Goal: Task Accomplishment & Management: Complete application form

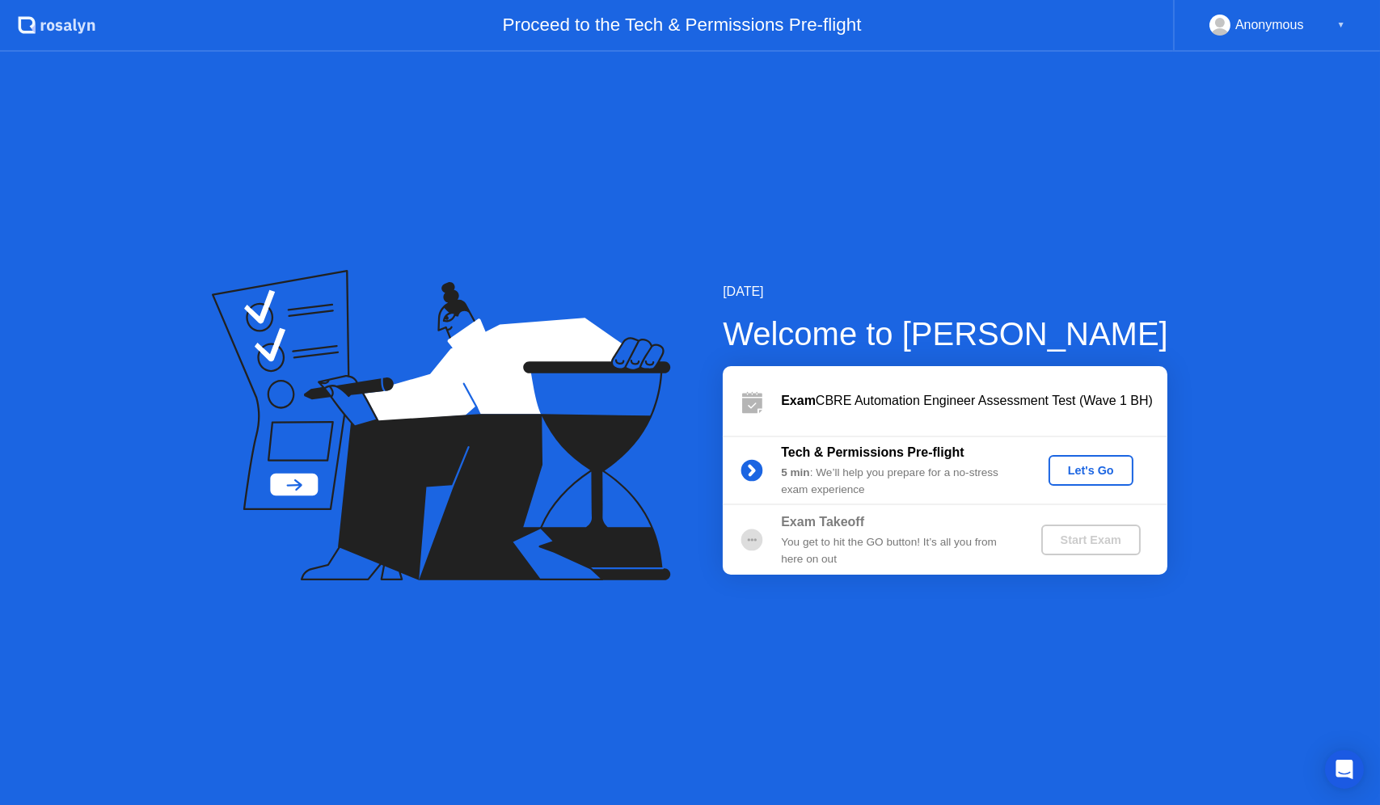
click at [995, 133] on div "[DATE] Welcome to [PERSON_NAME] Exam CBRE Automation Engineer Assessment Test (…" at bounding box center [690, 429] width 1380 height 754
click at [1074, 471] on div "Let's Go" at bounding box center [1091, 470] width 72 height 13
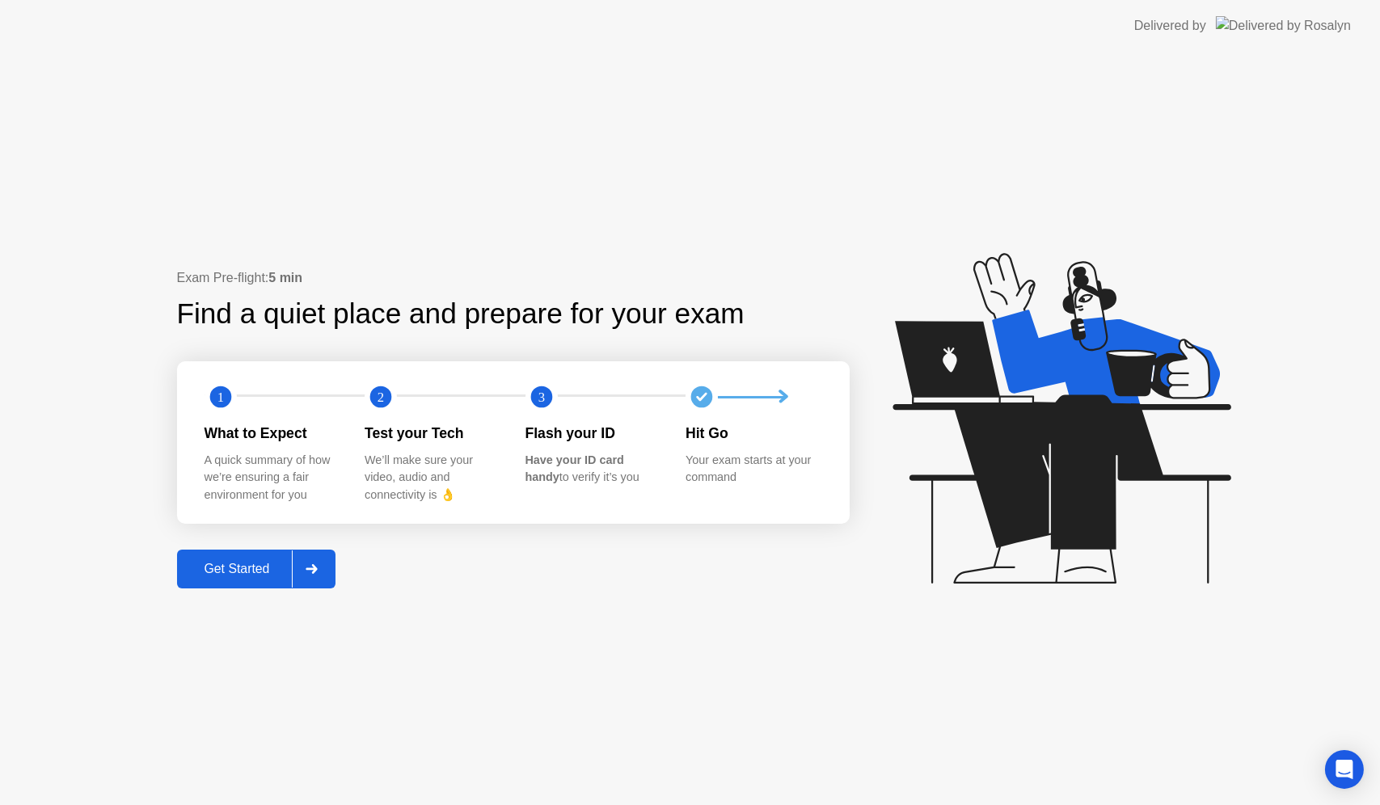
click at [225, 586] on button "Get Started" at bounding box center [256, 569] width 159 height 39
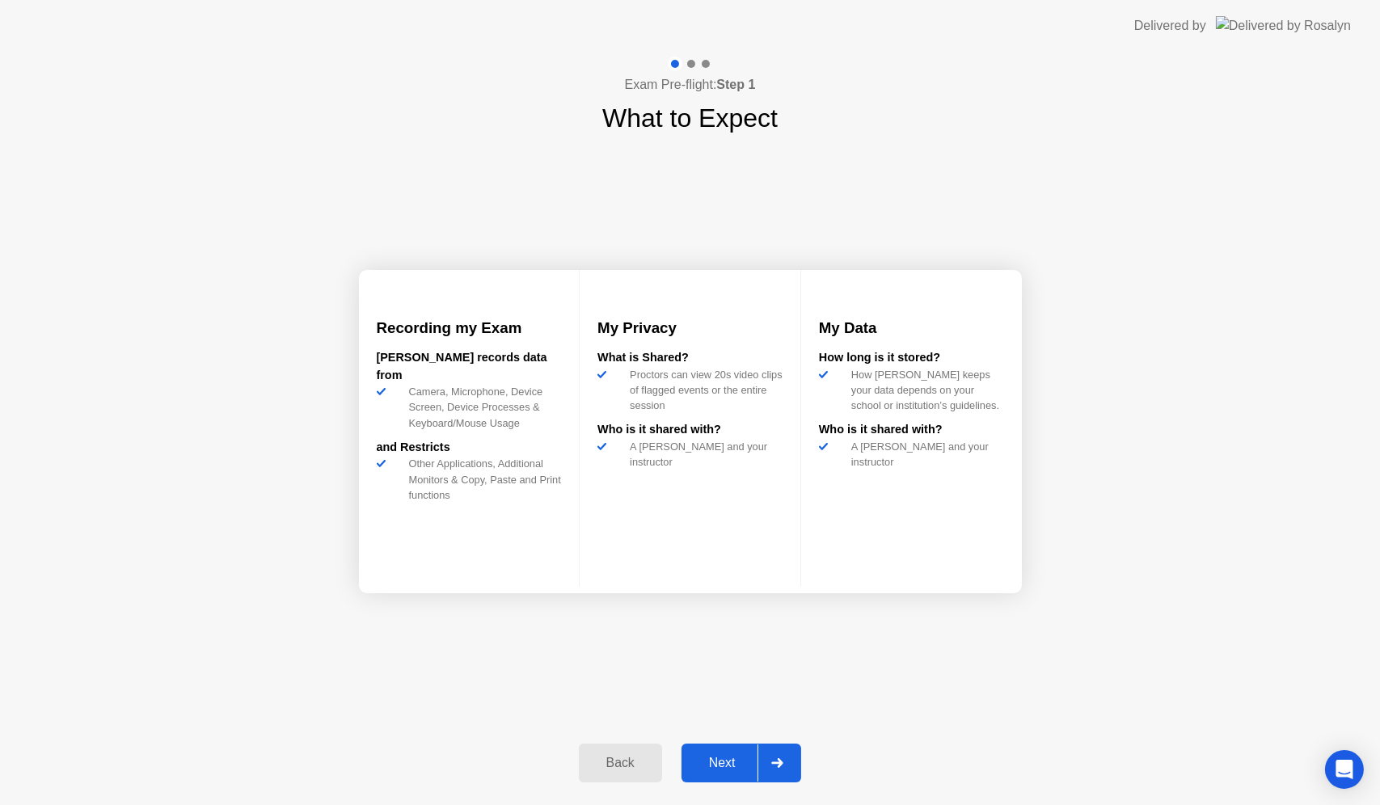
click at [720, 759] on div "Next" at bounding box center [723, 763] width 72 height 15
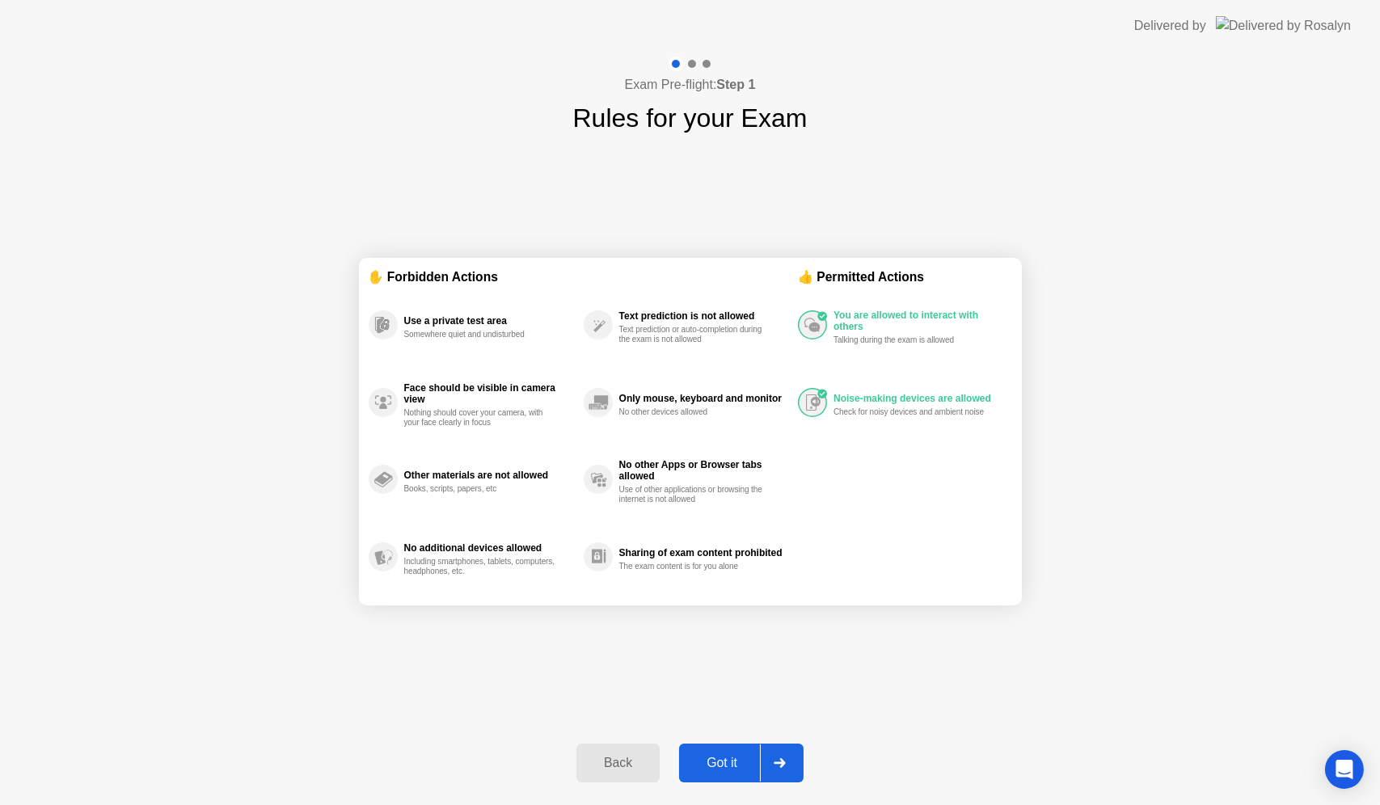
click at [721, 766] on div "Got it" at bounding box center [722, 763] width 76 height 15
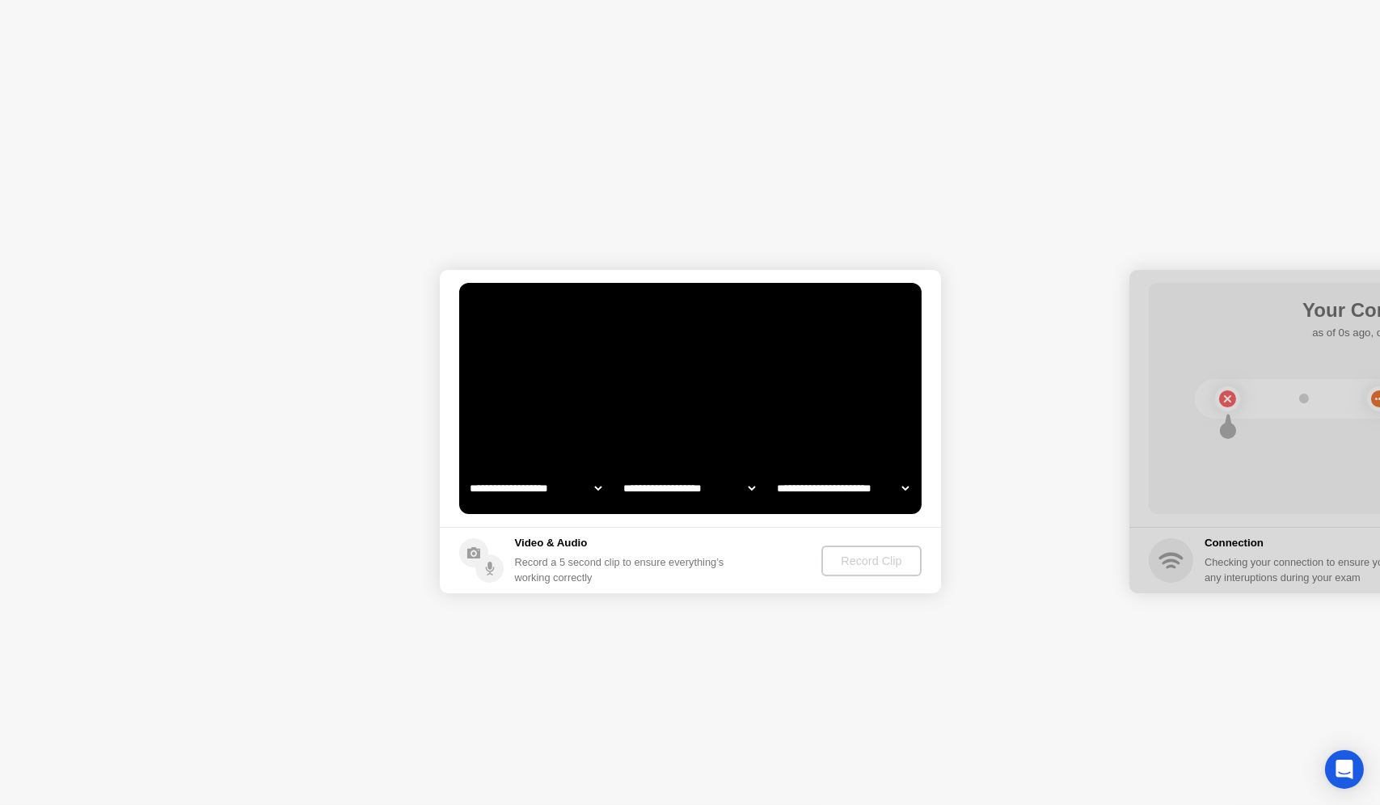
select select "**********"
select select "*******"
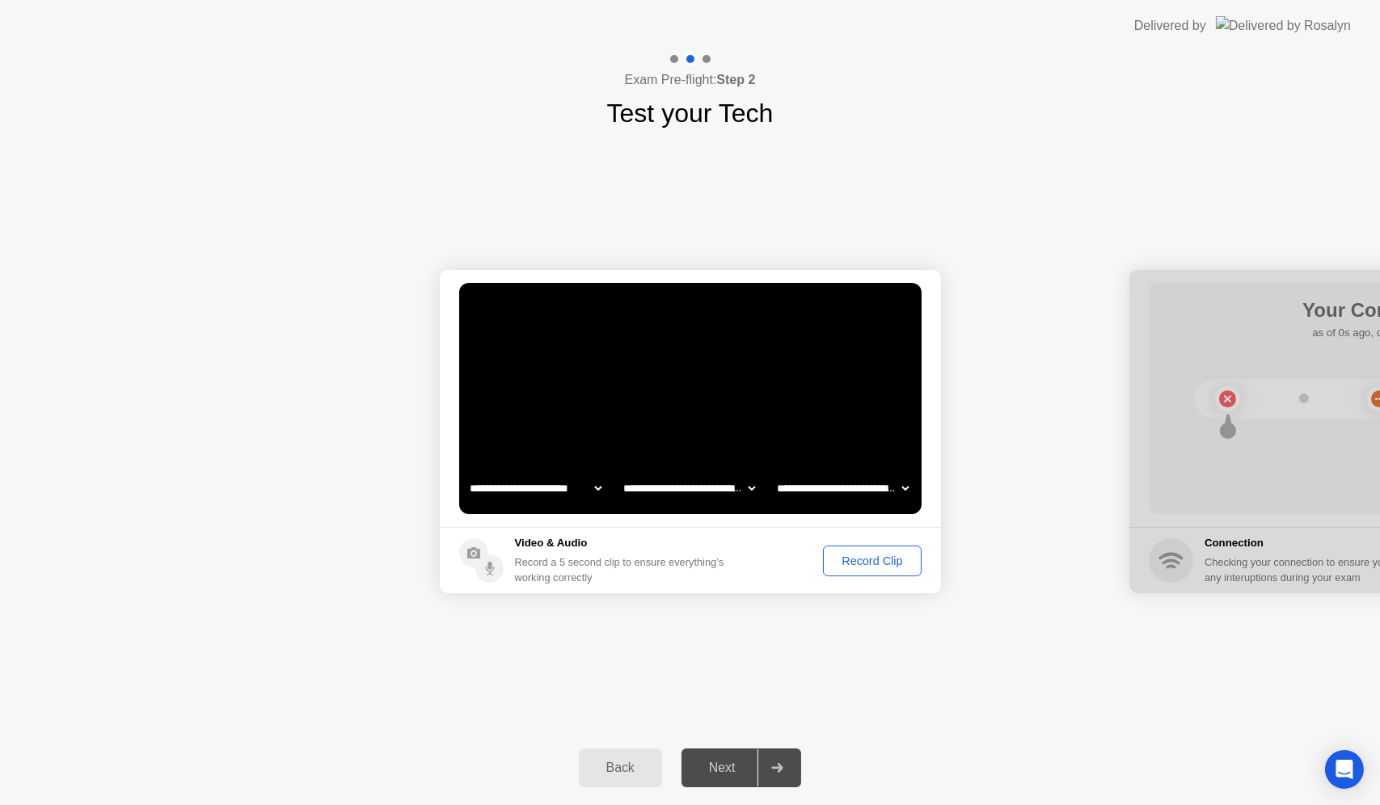
click at [877, 560] on div "Record Clip" at bounding box center [872, 561] width 87 height 13
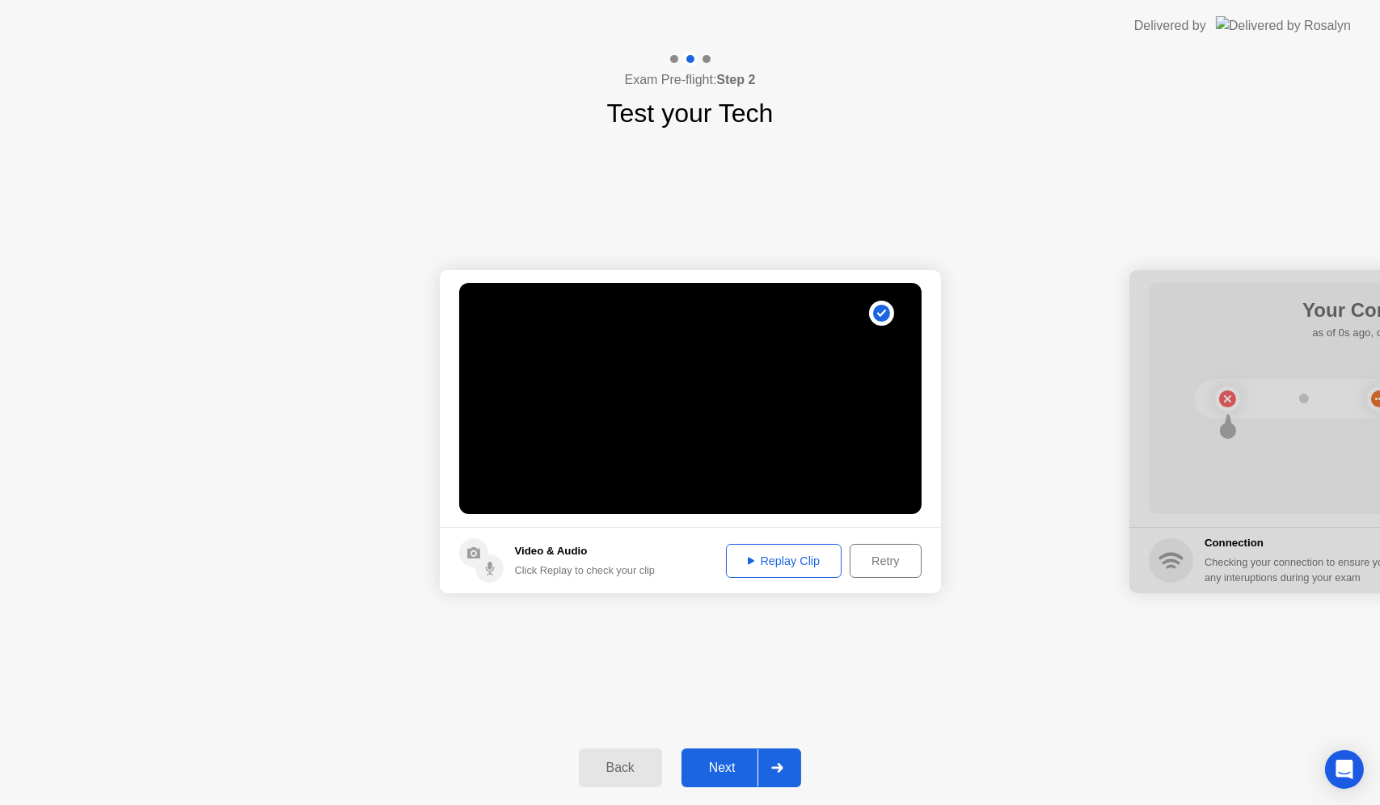
click at [806, 573] on button "Replay Clip" at bounding box center [784, 561] width 116 height 34
click at [721, 775] on div "Next" at bounding box center [723, 768] width 72 height 15
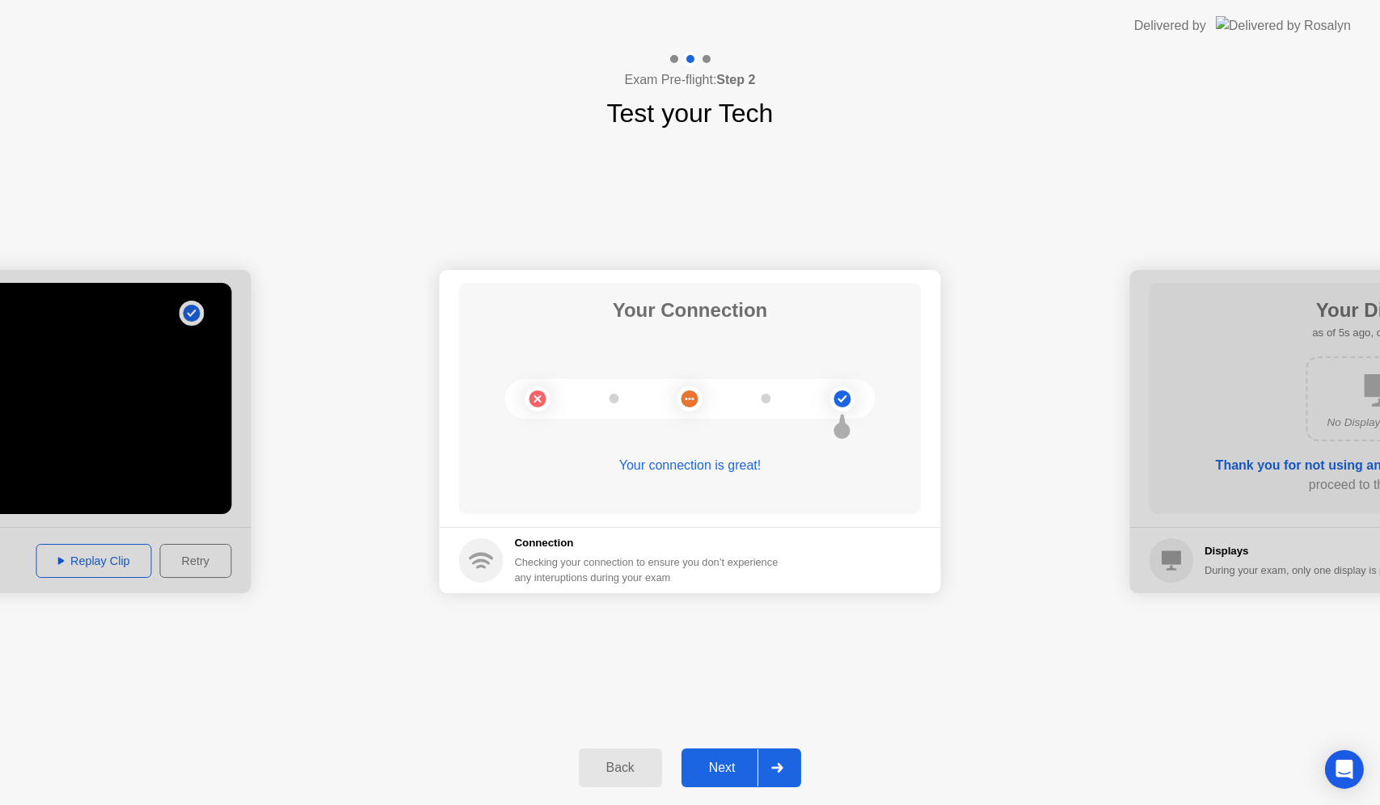
click at [721, 775] on div "Next" at bounding box center [723, 768] width 72 height 15
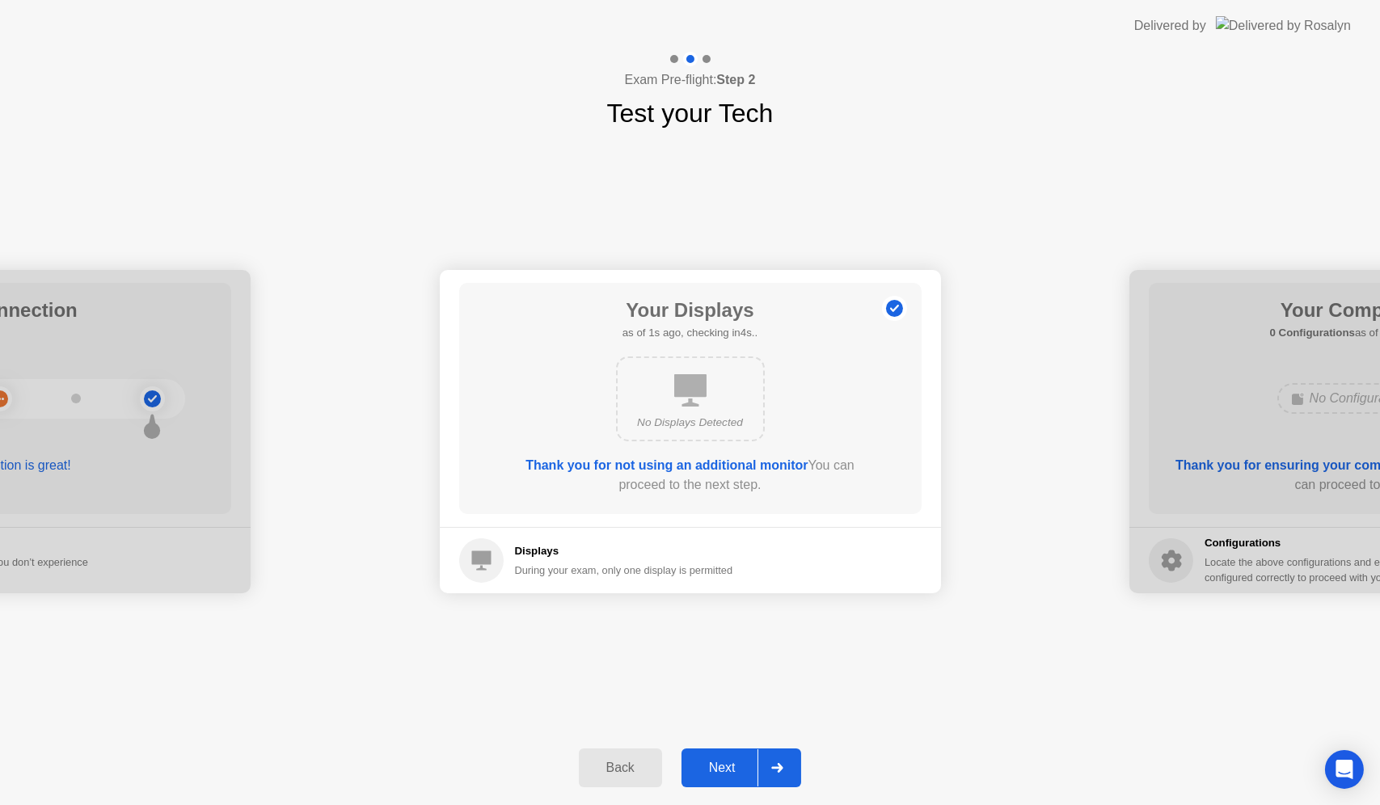
click at [716, 767] on div "Next" at bounding box center [723, 768] width 72 height 15
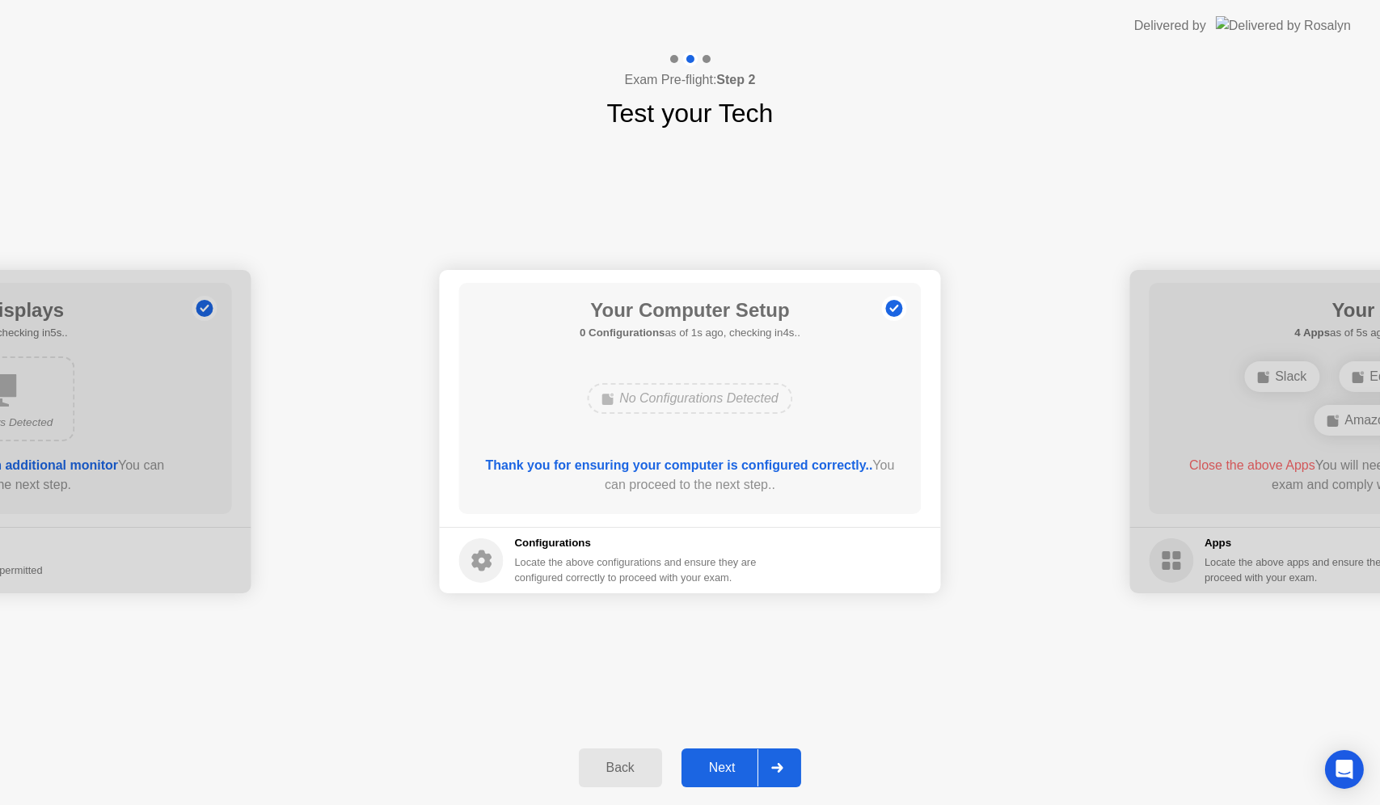
click at [708, 761] on div "Next" at bounding box center [723, 768] width 72 height 15
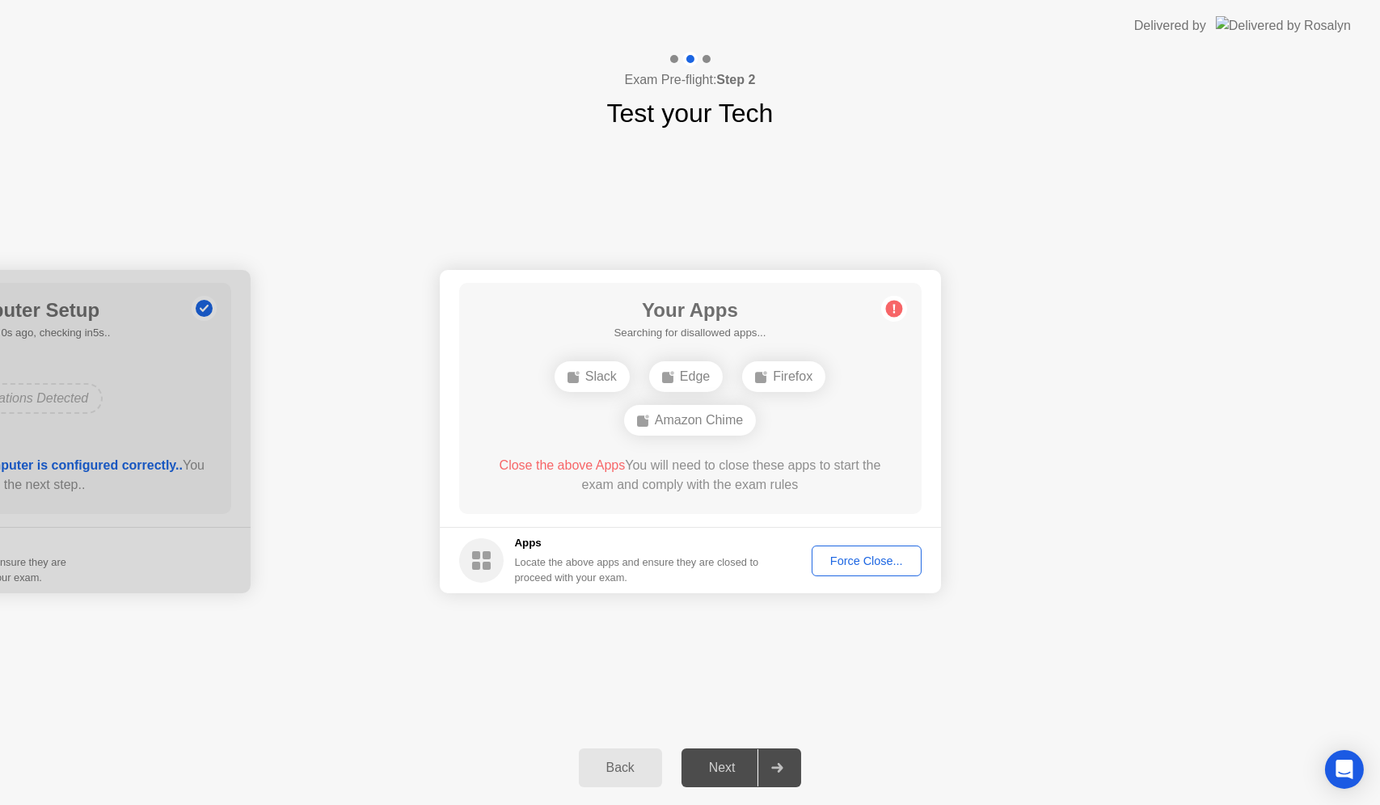
click at [708, 761] on div "Next" at bounding box center [723, 768] width 72 height 15
click at [885, 560] on div "Force Close..." at bounding box center [867, 561] width 99 height 13
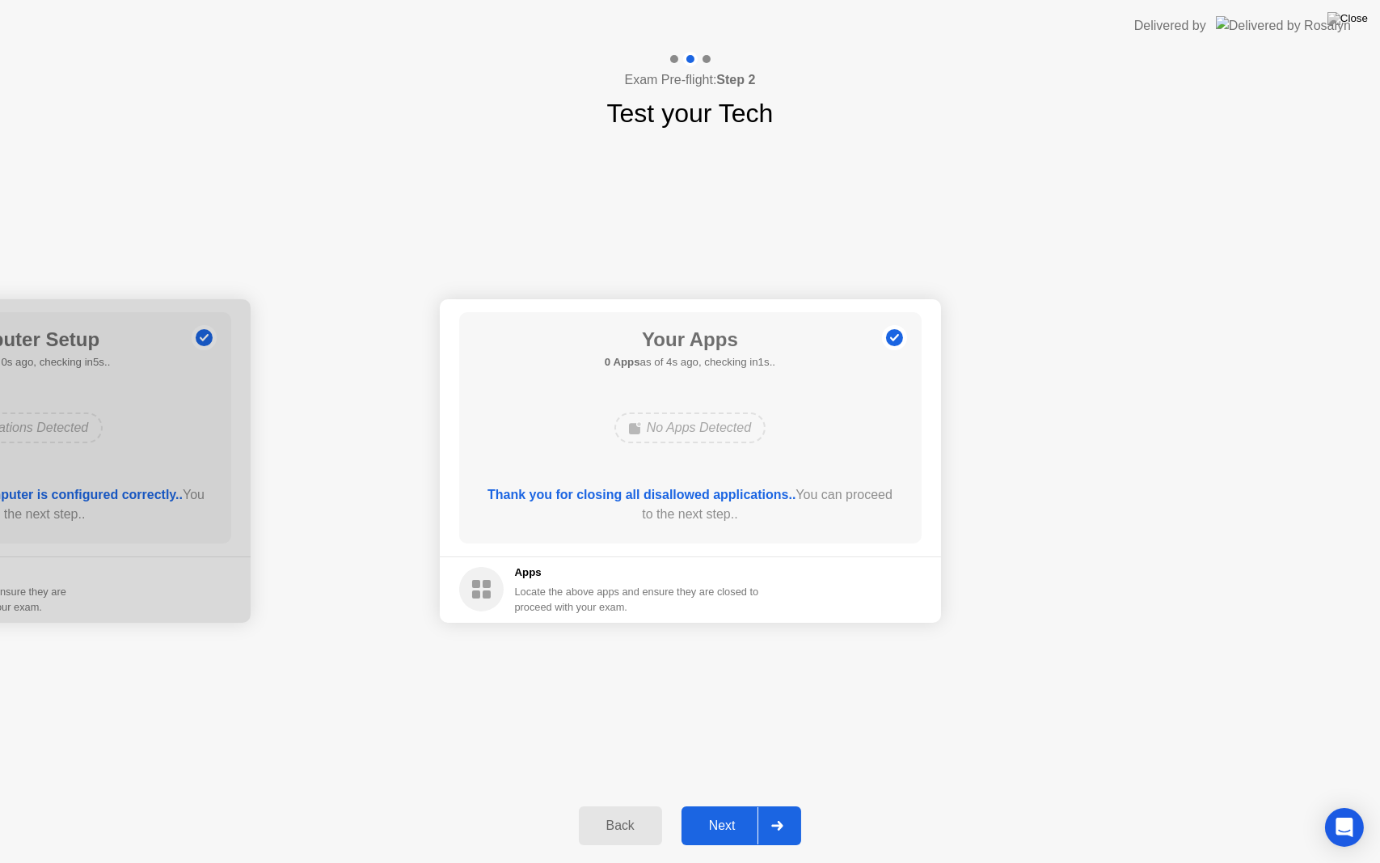
click at [714, 805] on div "Next" at bounding box center [723, 825] width 72 height 15
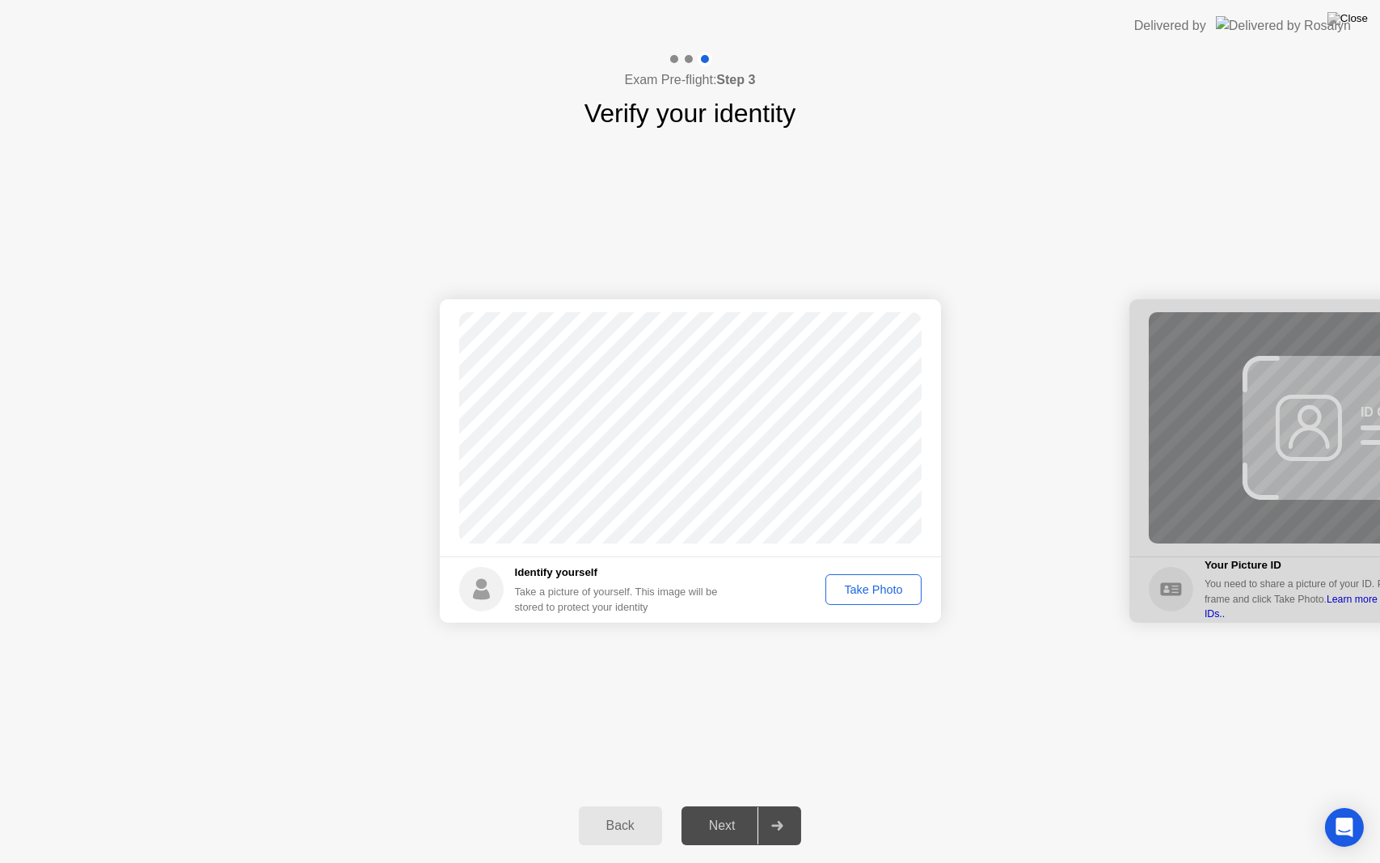
click at [863, 595] on div "Take Photo" at bounding box center [873, 589] width 84 height 13
click at [727, 805] on div "Next" at bounding box center [723, 825] width 72 height 15
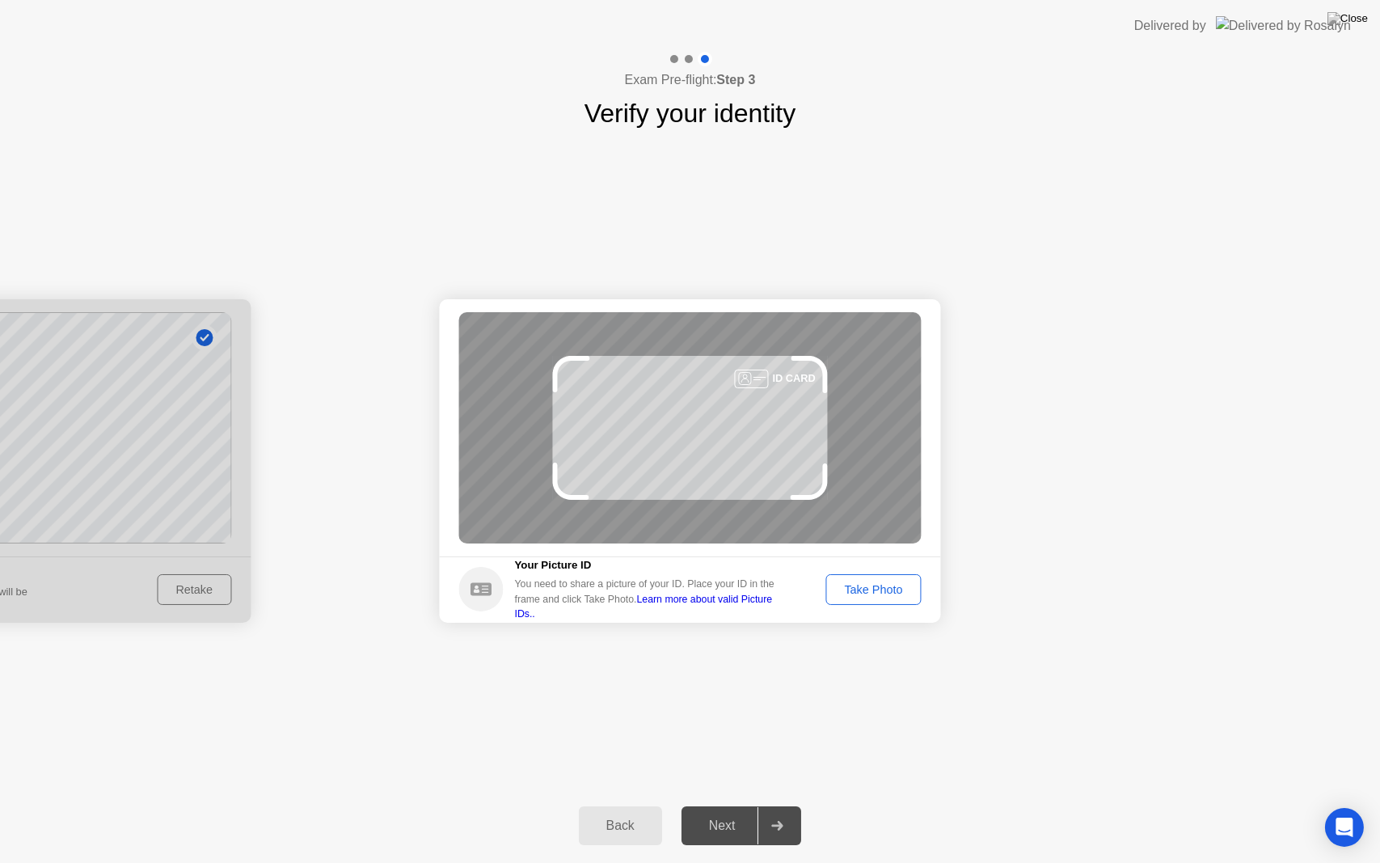
click at [835, 599] on button "Take Photo" at bounding box center [873, 589] width 95 height 31
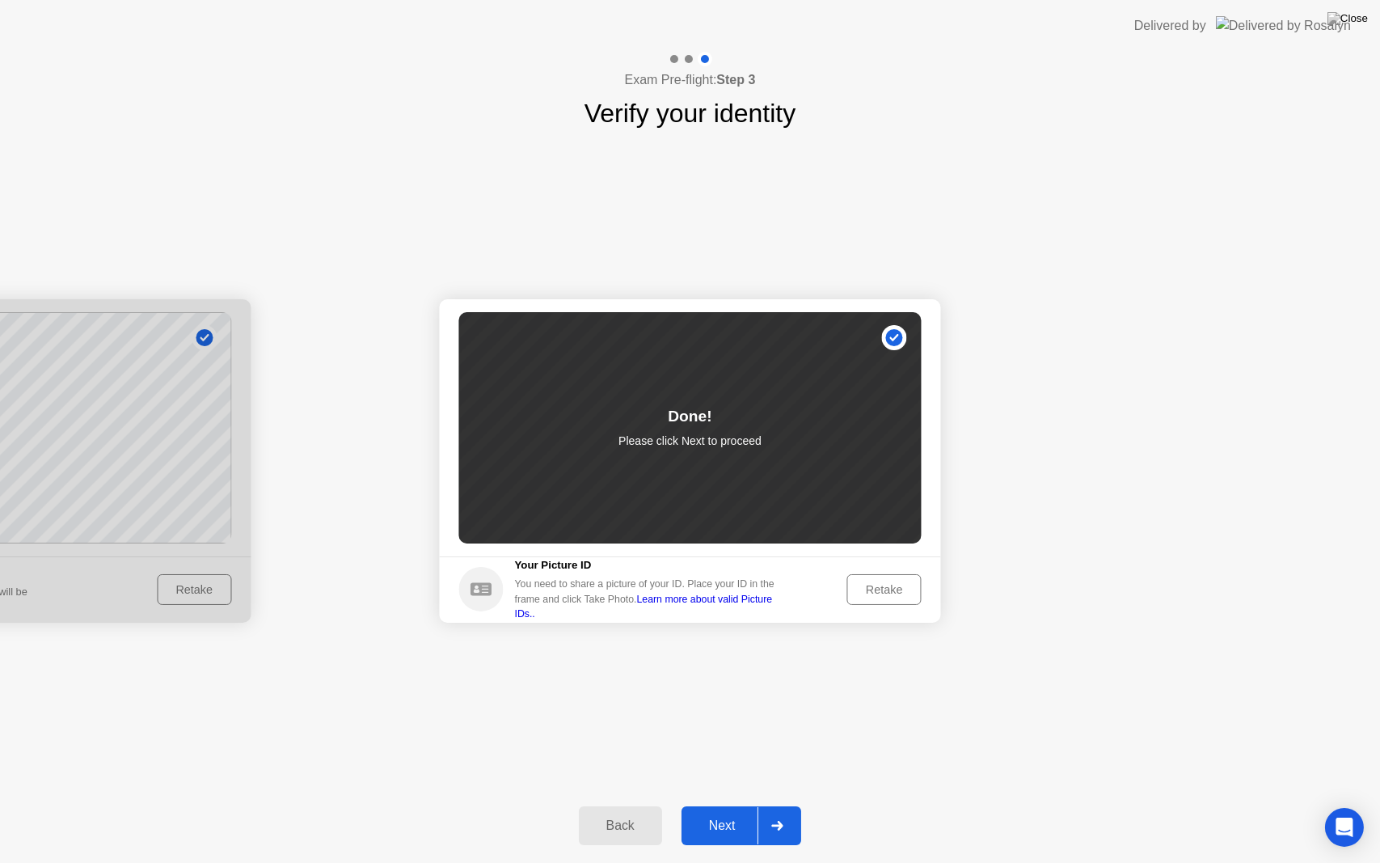
click at [882, 603] on button "Retake" at bounding box center [884, 589] width 74 height 31
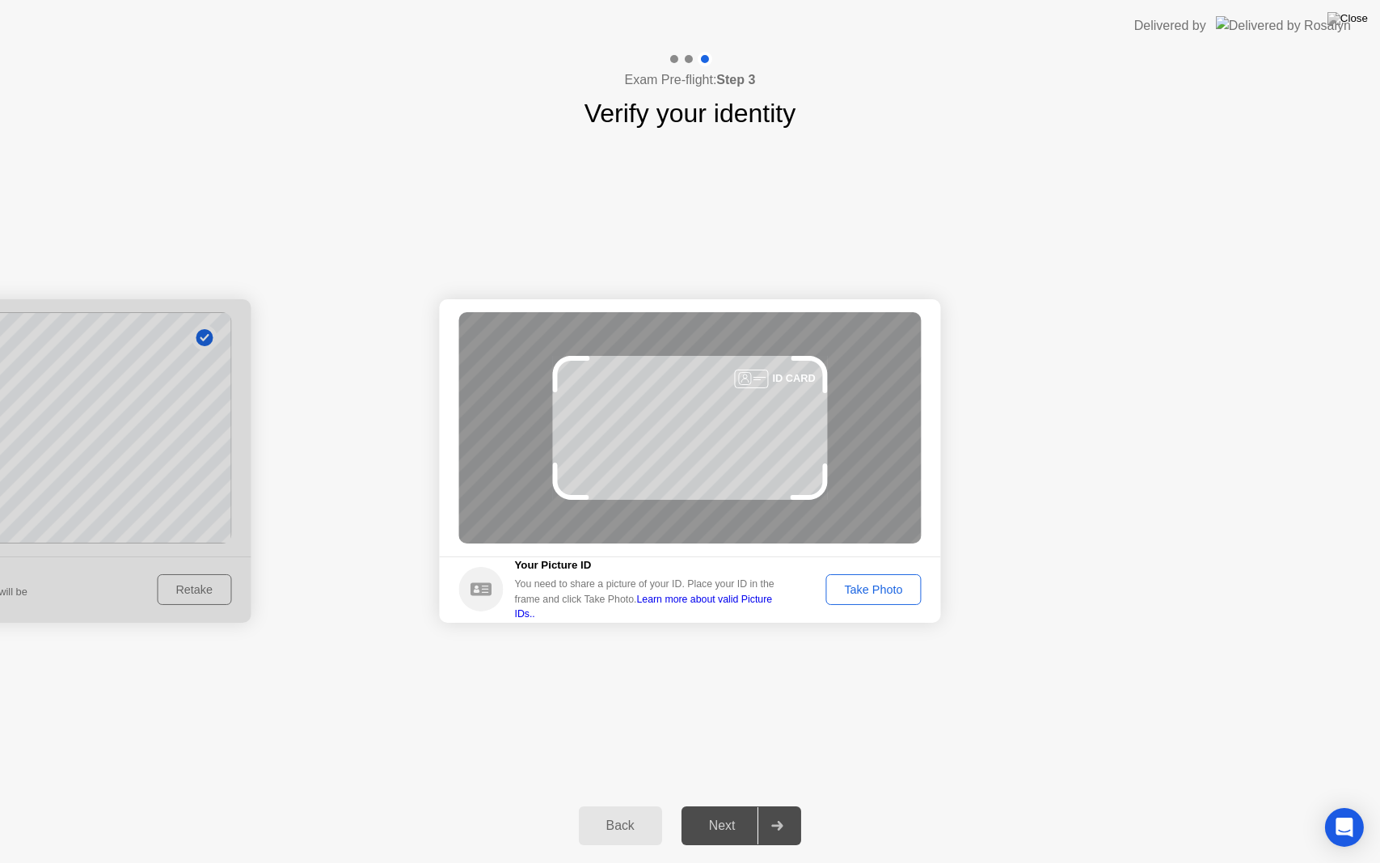
click at [882, 603] on button "Take Photo" at bounding box center [873, 589] width 95 height 31
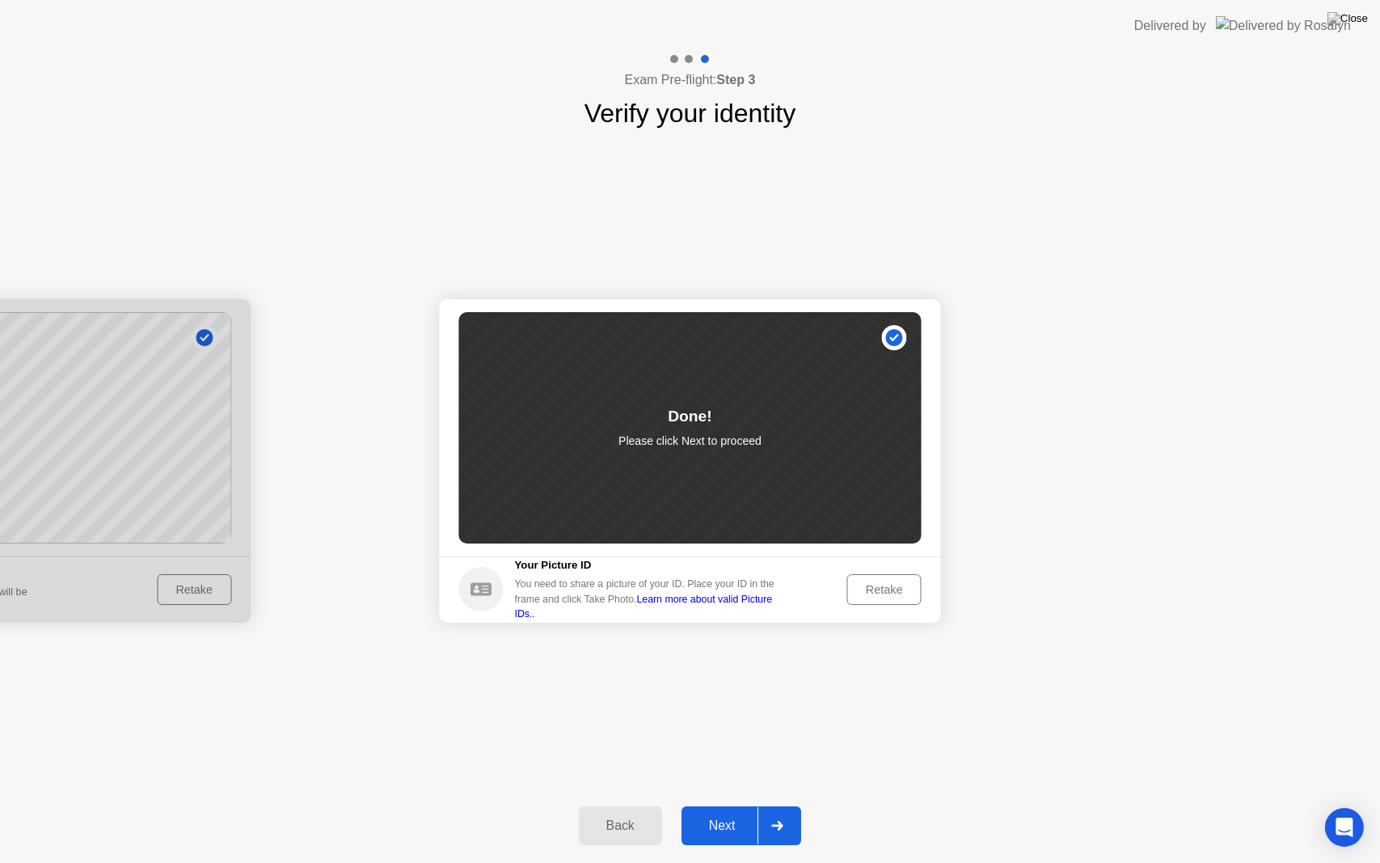
click at [725, 805] on div "Next" at bounding box center [723, 825] width 72 height 15
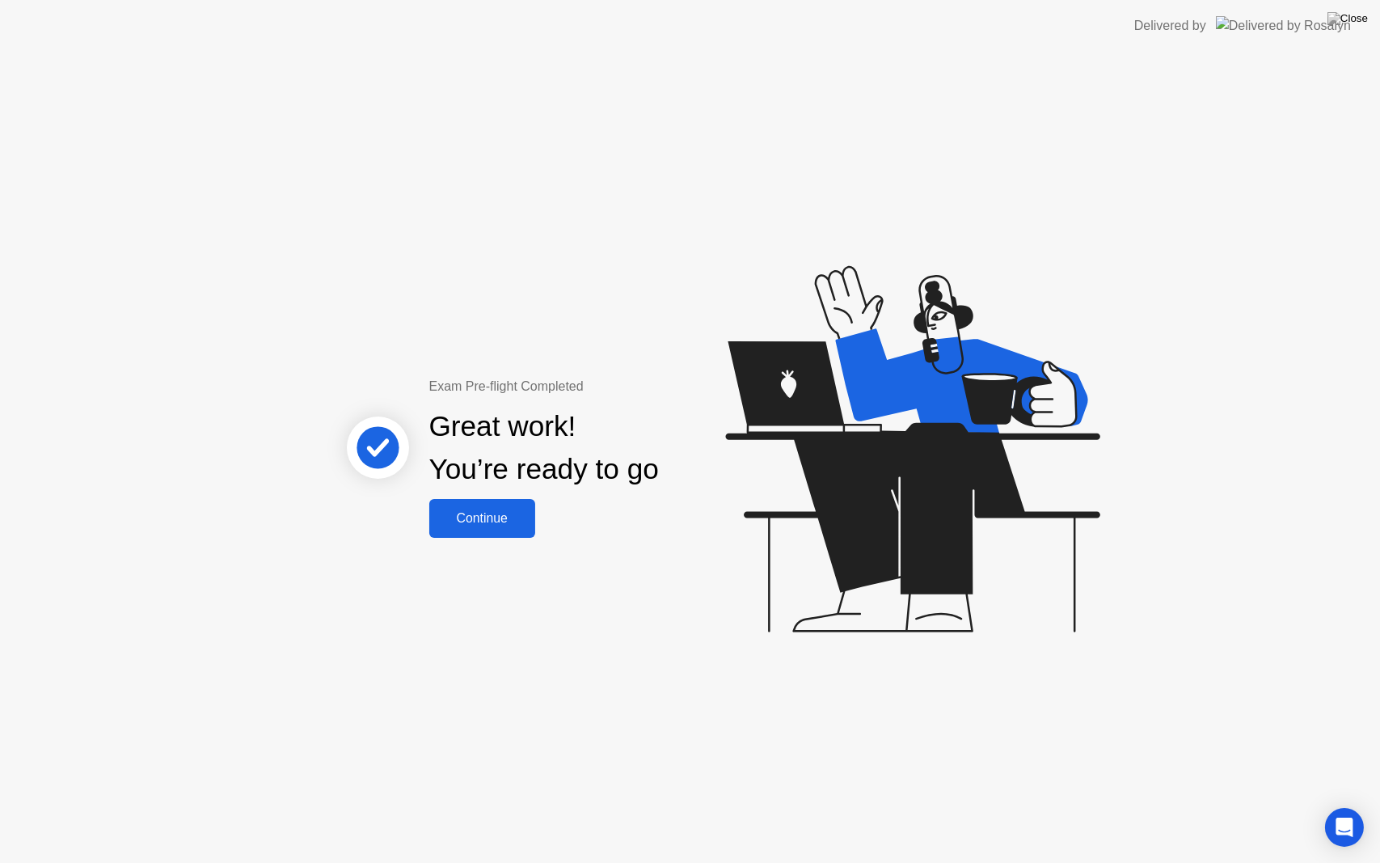
click at [460, 533] on button "Continue" at bounding box center [482, 518] width 106 height 39
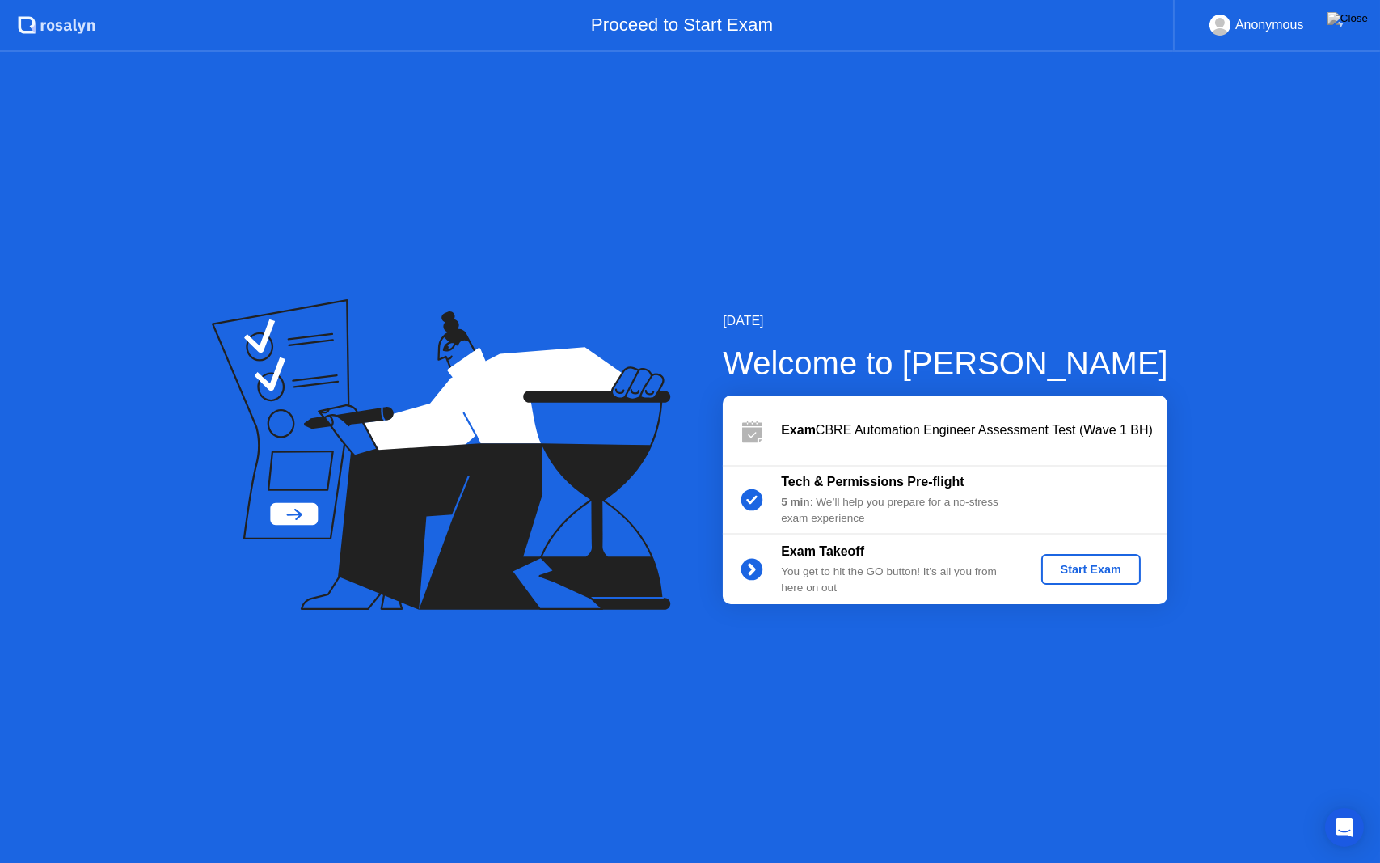
click at [1100, 581] on button "Start Exam" at bounding box center [1091, 569] width 99 height 31
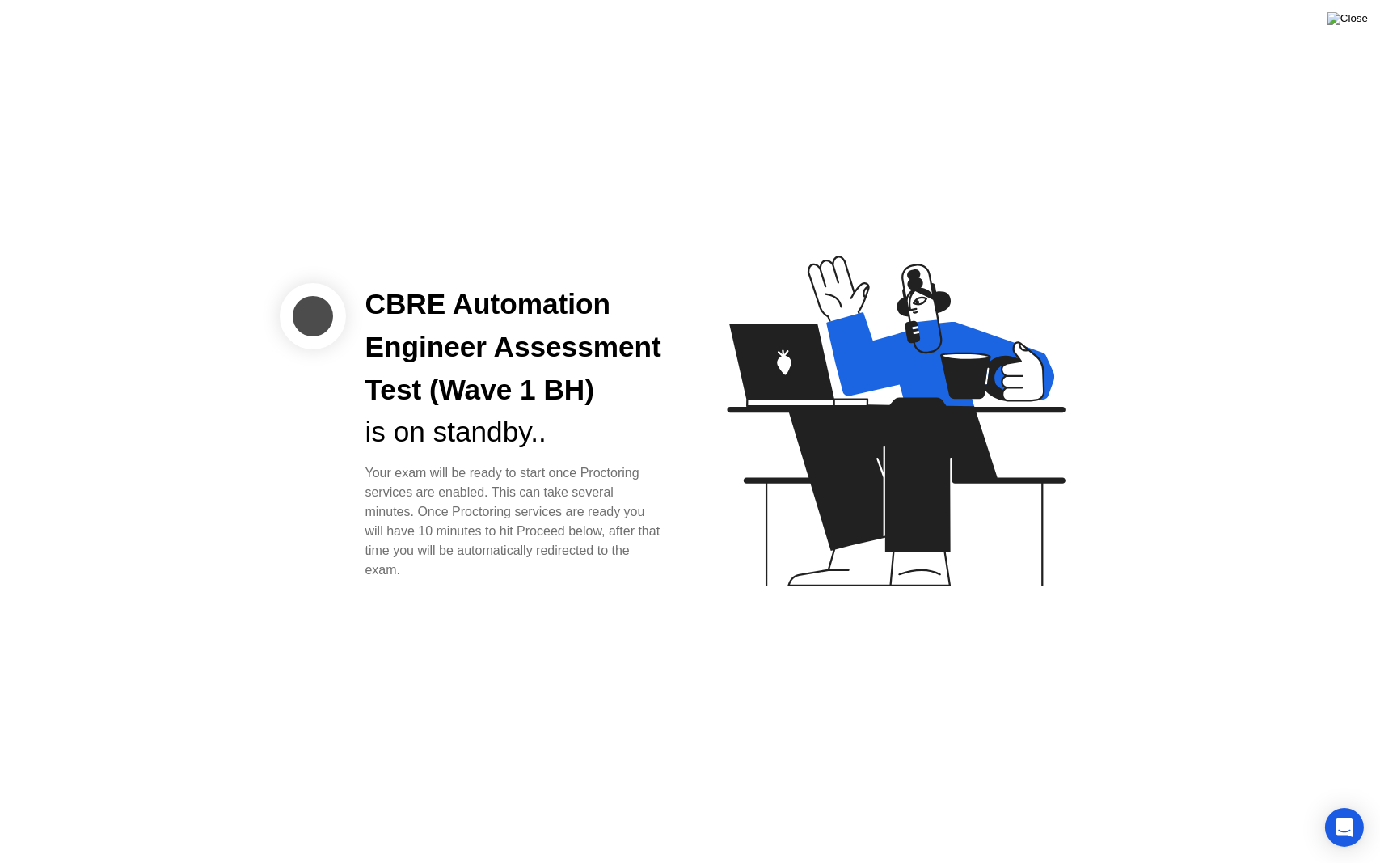
click at [1354, 16] on img at bounding box center [1348, 18] width 40 height 13
